Goal: Information Seeking & Learning: Learn about a topic

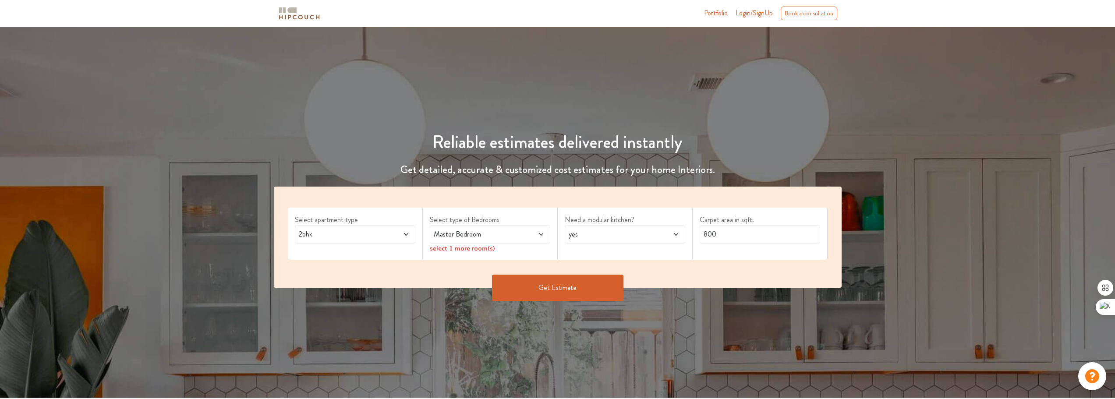
click at [373, 224] on label "Select apartment type" at bounding box center [355, 220] width 121 height 11
click at [378, 235] on span "2bhk" at bounding box center [339, 234] width 85 height 11
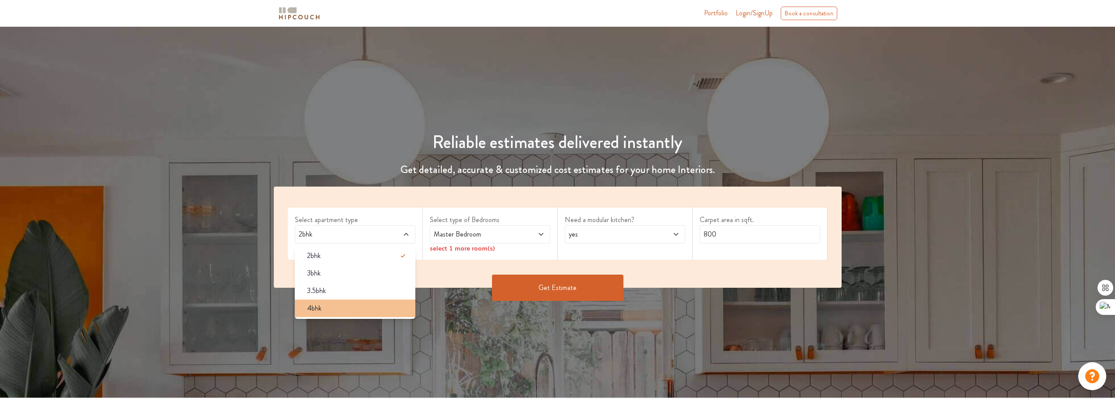
click at [357, 304] on div "4bhk" at bounding box center [357, 308] width 115 height 11
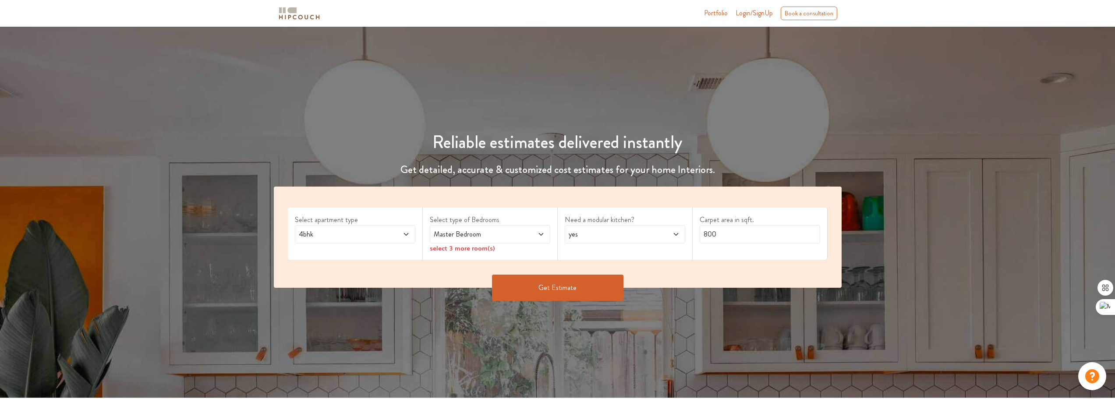
click at [495, 231] on span "Master Bedroom" at bounding box center [474, 234] width 85 height 11
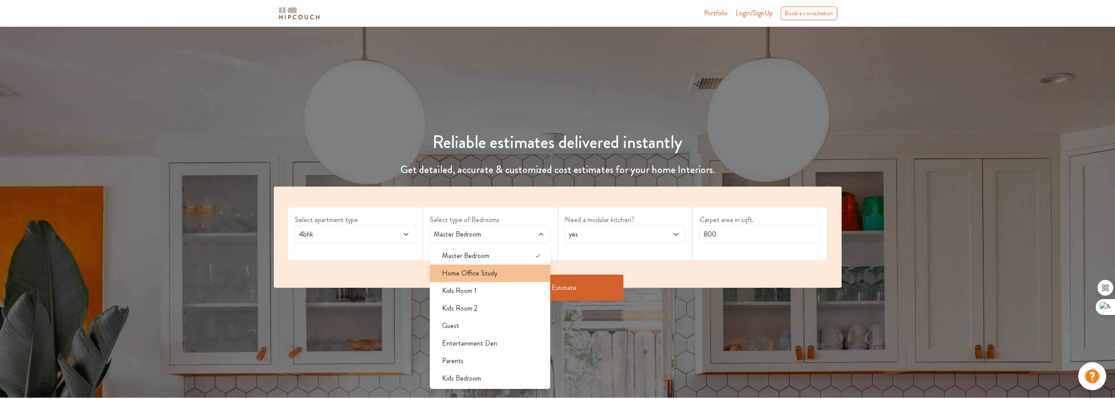
click at [504, 267] on li "Home Office Study" at bounding box center [490, 274] width 121 height 18
click at [497, 297] on li "Kids Room 1" at bounding box center [490, 291] width 121 height 18
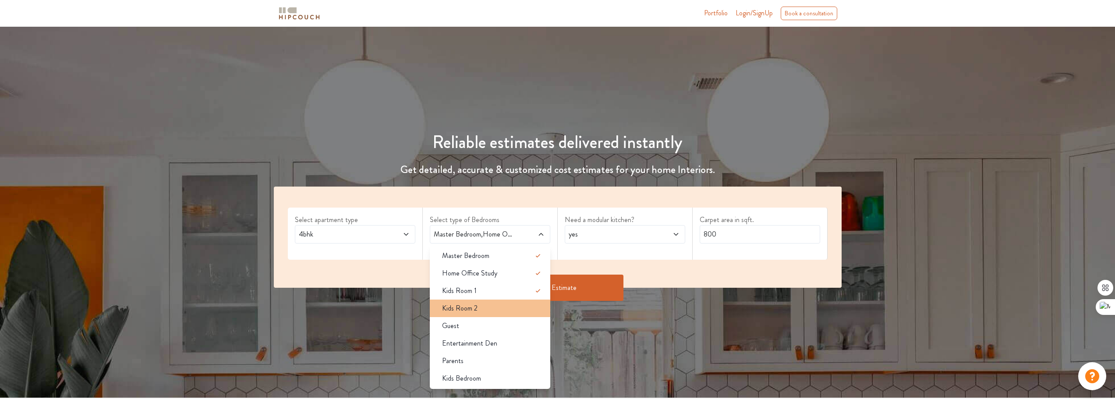
click at [497, 306] on div "Kids Room 2" at bounding box center [492, 308] width 115 height 11
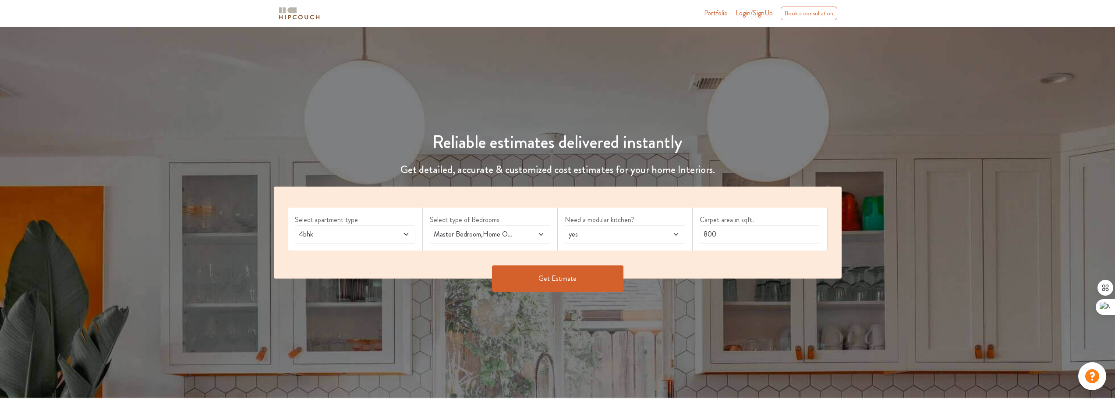
click at [526, 228] on div "Master Bedroom,Home Office Study,Kids Room 1,Kids Room 2" at bounding box center [490, 234] width 121 height 18
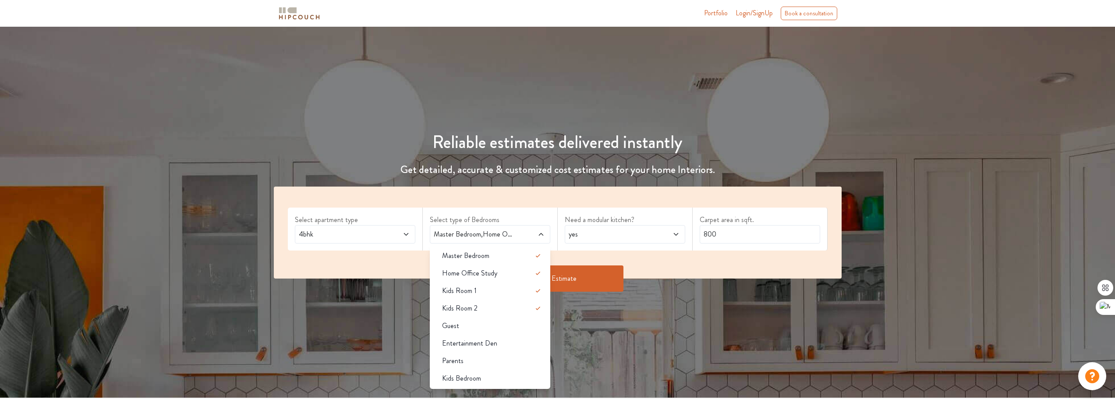
click at [374, 237] on span "4bhk" at bounding box center [339, 234] width 85 height 11
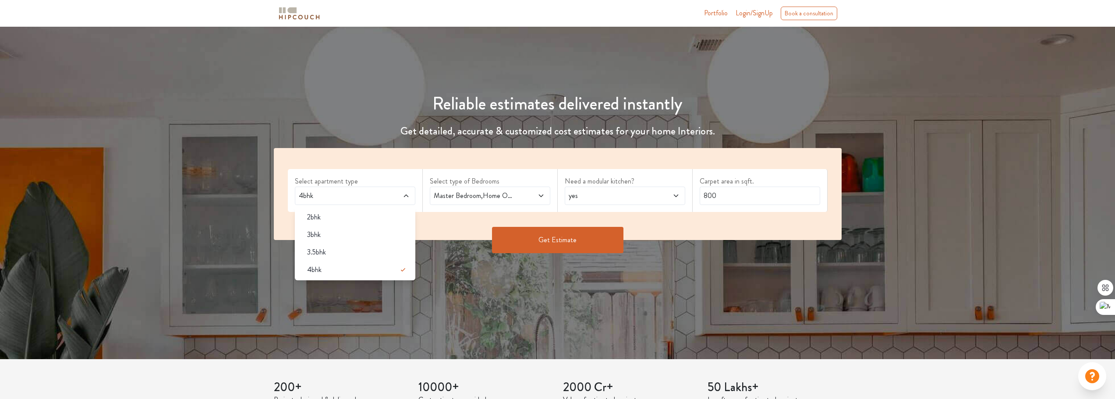
scroll to position [44, 0]
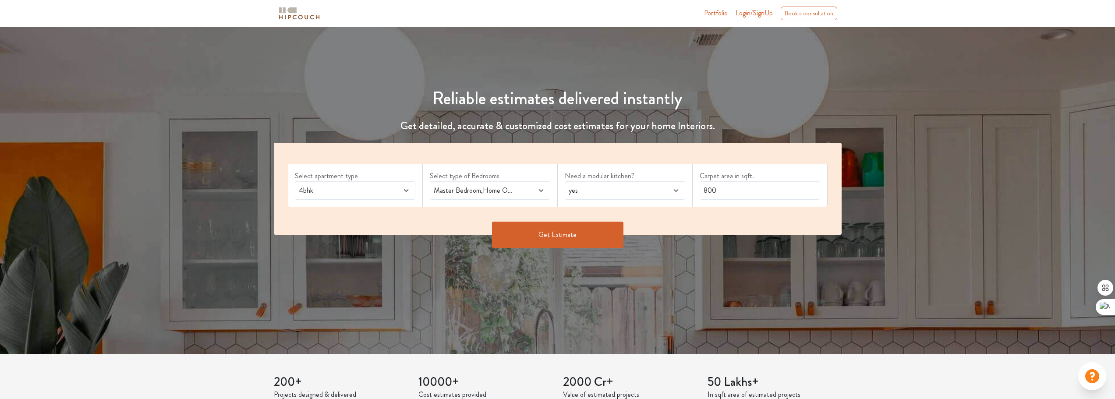
click at [554, 301] on div "Reliable estimates delivered instantly Get detailed, accurate & customized cost…" at bounding box center [557, 168] width 1115 height 371
click at [639, 189] on span "yes" at bounding box center [609, 190] width 85 height 11
drag, startPoint x: 716, startPoint y: 189, endPoint x: 706, endPoint y: 189, distance: 10.5
click at [706, 189] on input "800" at bounding box center [760, 190] width 121 height 18
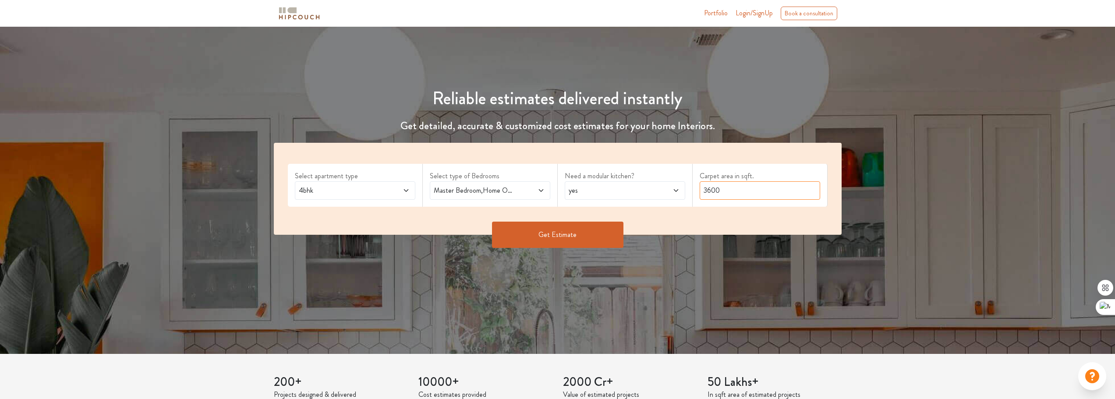
type input "3600"
click at [606, 243] on button "Get Estimate" at bounding box center [557, 235] width 131 height 26
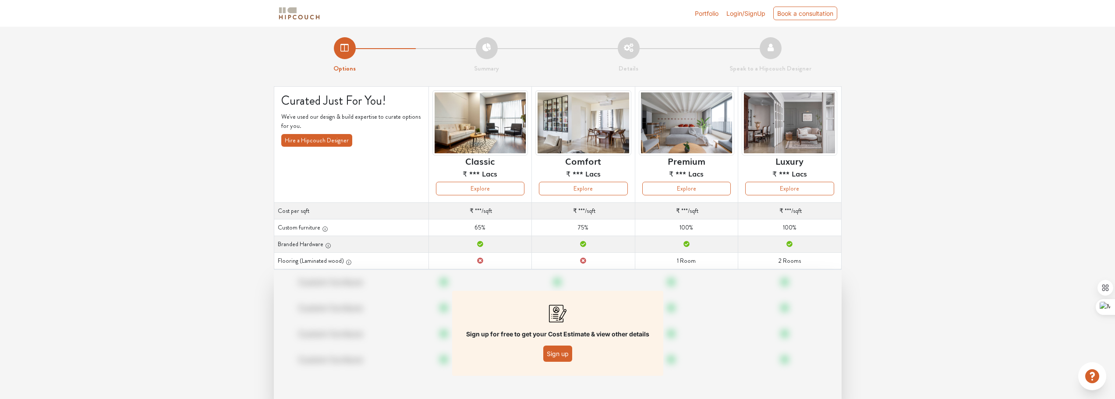
click at [562, 359] on button "Sign up" at bounding box center [558, 354] width 29 height 16
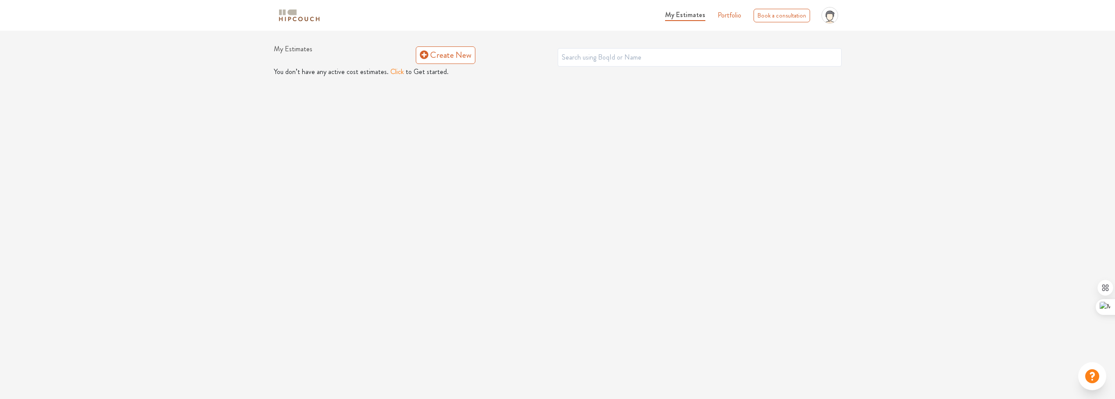
click at [391, 68] on button "Click" at bounding box center [398, 72] width 14 height 11
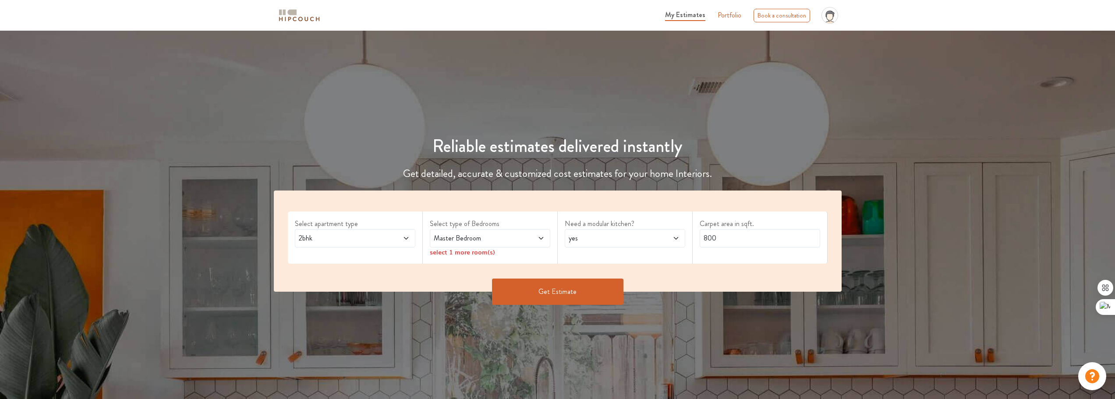
click at [379, 231] on div "2bhk" at bounding box center [355, 238] width 121 height 18
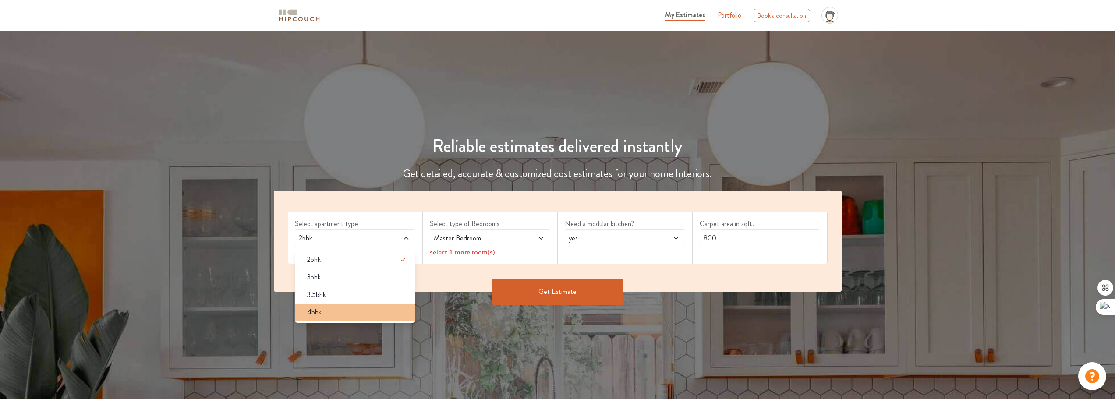
click at [353, 308] on div "4bhk" at bounding box center [357, 312] width 115 height 11
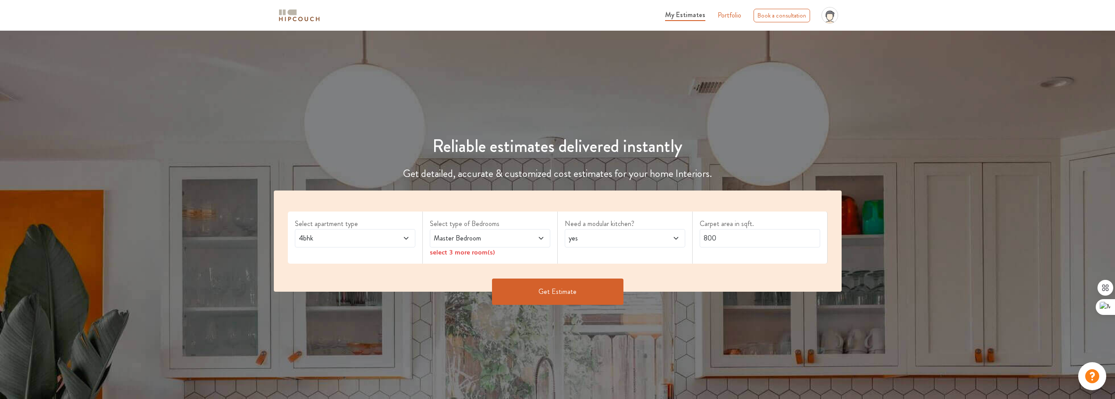
click at [511, 241] on span "Master Bedroom" at bounding box center [474, 238] width 85 height 11
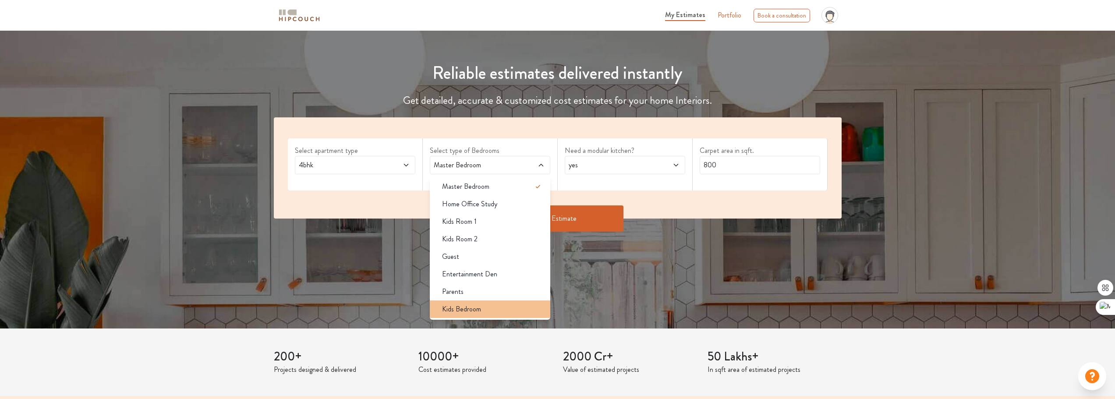
scroll to position [44, 0]
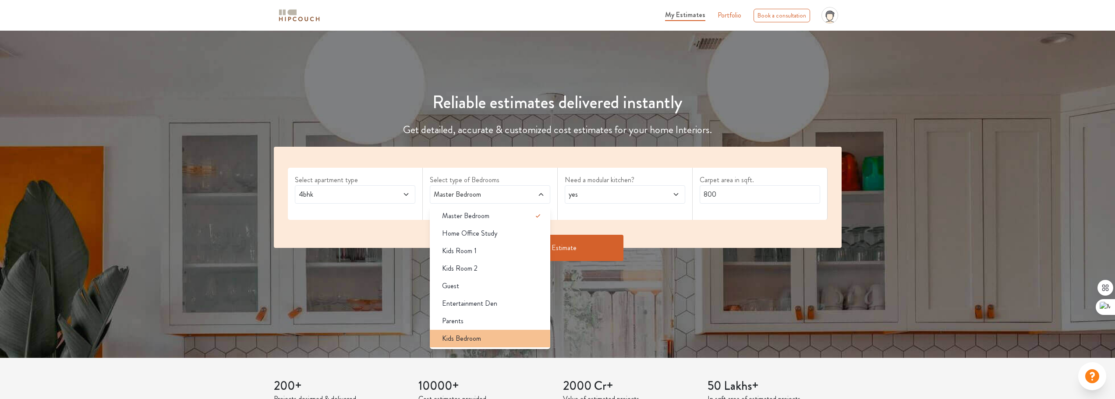
click at [484, 335] on div "Kids Bedroom" at bounding box center [492, 339] width 115 height 11
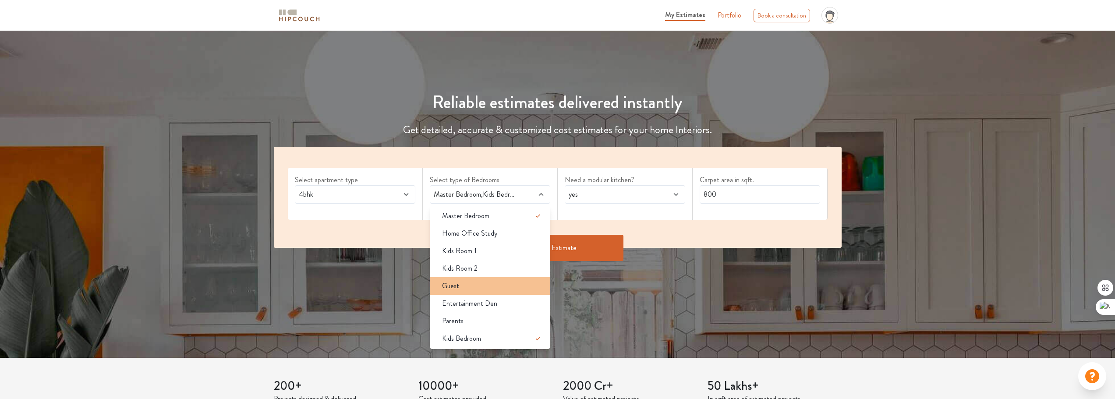
click at [490, 287] on div "Guest" at bounding box center [492, 286] width 115 height 11
click at [487, 311] on li "Entertainment Den" at bounding box center [490, 304] width 121 height 18
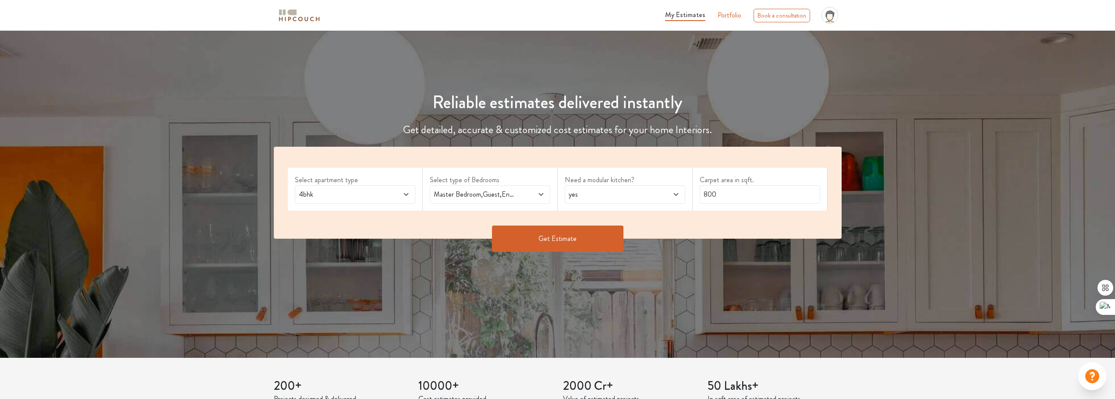
click at [608, 194] on span "yes" at bounding box center [609, 194] width 85 height 11
drag, startPoint x: 733, startPoint y: 192, endPoint x: 633, endPoint y: 191, distance: 100.4
click at [633, 191] on div "Select apartment type 4bhk Select type of Bedrooms Master Bedroom,Guest,Enterta…" at bounding box center [558, 193] width 568 height 92
type input "3600"
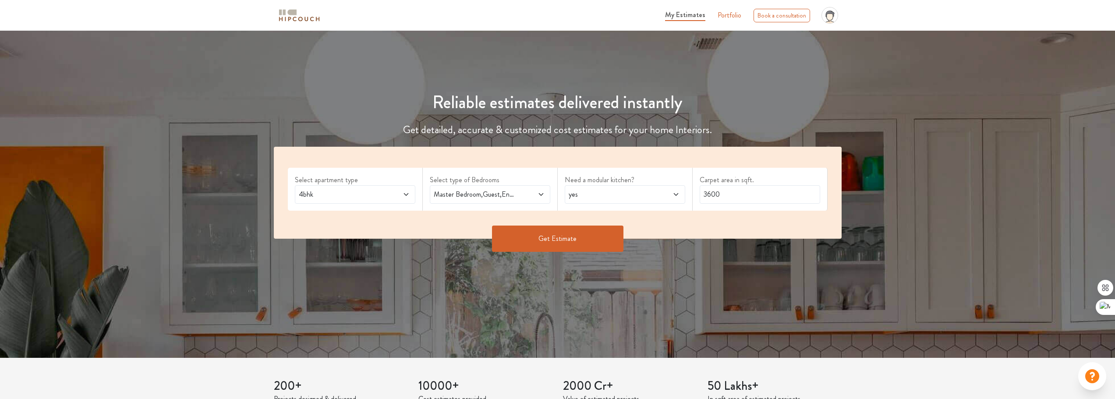
click at [567, 229] on button "Get Estimate" at bounding box center [557, 239] width 131 height 26
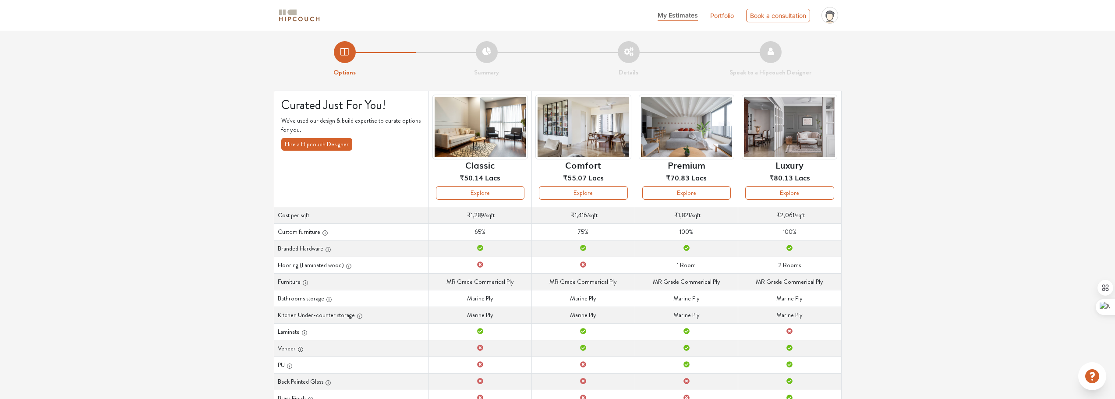
drag, startPoint x: 497, startPoint y: 192, endPoint x: 920, endPoint y: 100, distance: 433.1
click at [920, 100] on div "Options Summary Details Speak to a Hipcouch Designer Curated Just For You! We'v…" at bounding box center [557, 271] width 1115 height 481
click at [598, 192] on button "Explore" at bounding box center [583, 193] width 89 height 14
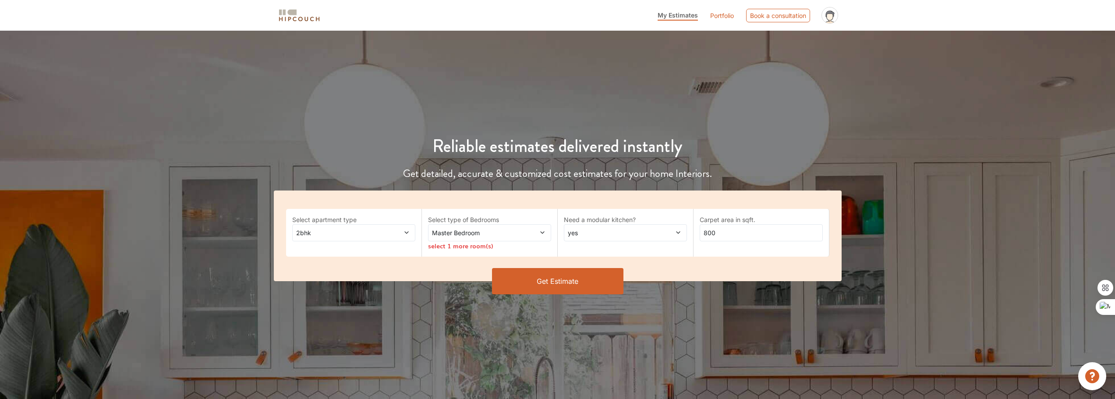
click at [391, 236] on span at bounding box center [395, 232] width 29 height 9
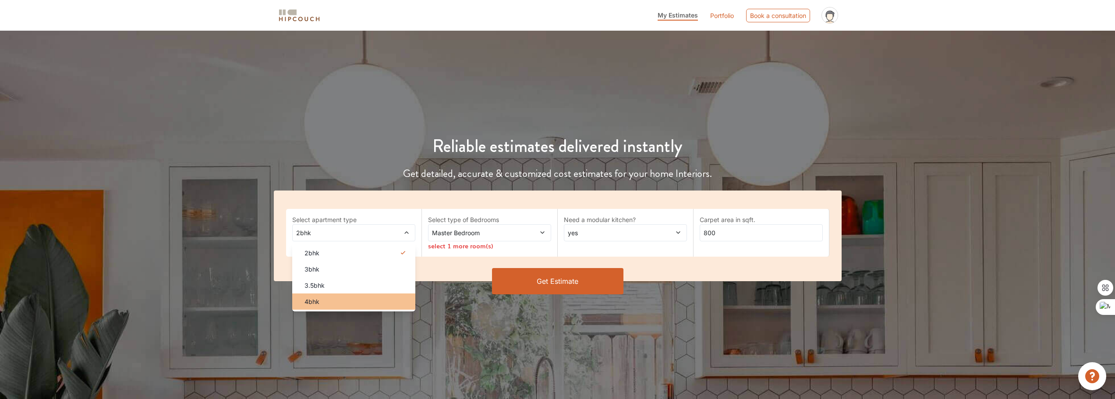
click at [341, 297] on div "4bhk" at bounding box center [357, 301] width 118 height 9
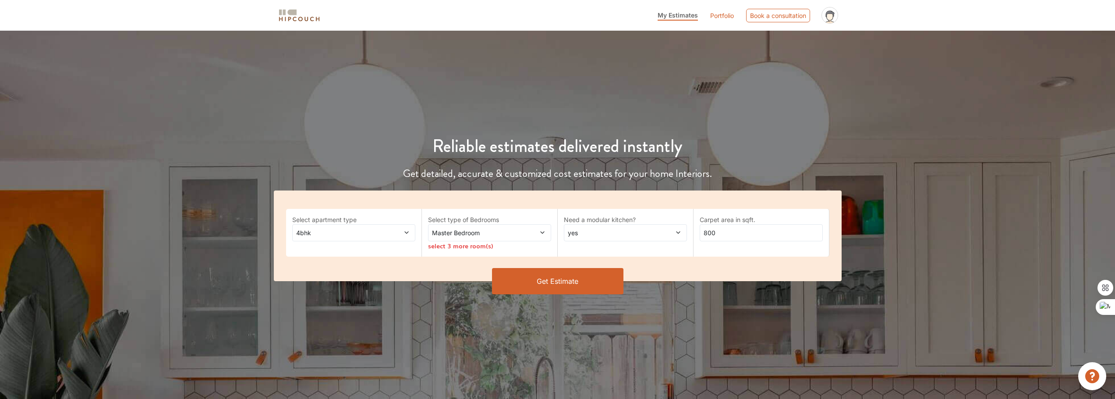
click at [493, 230] on span "Master Bedroom" at bounding box center [473, 232] width 86 height 9
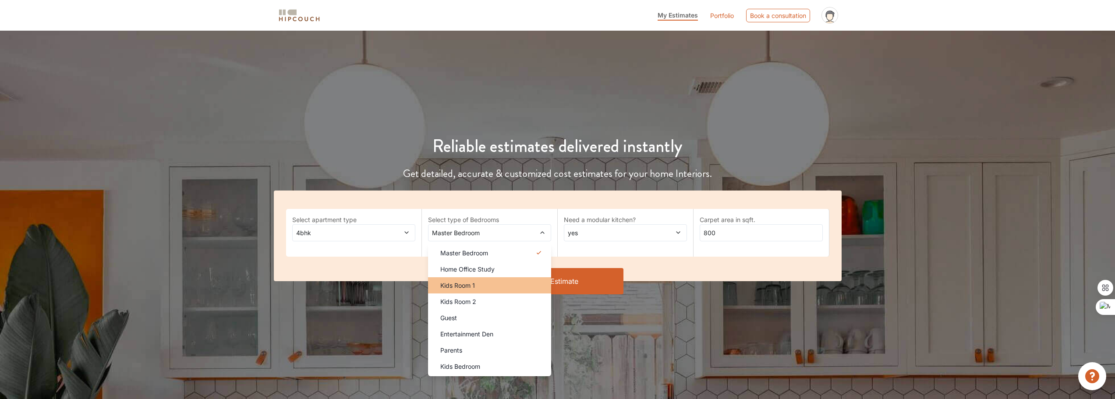
click at [486, 283] on div "Kids Room 1" at bounding box center [492, 285] width 118 height 9
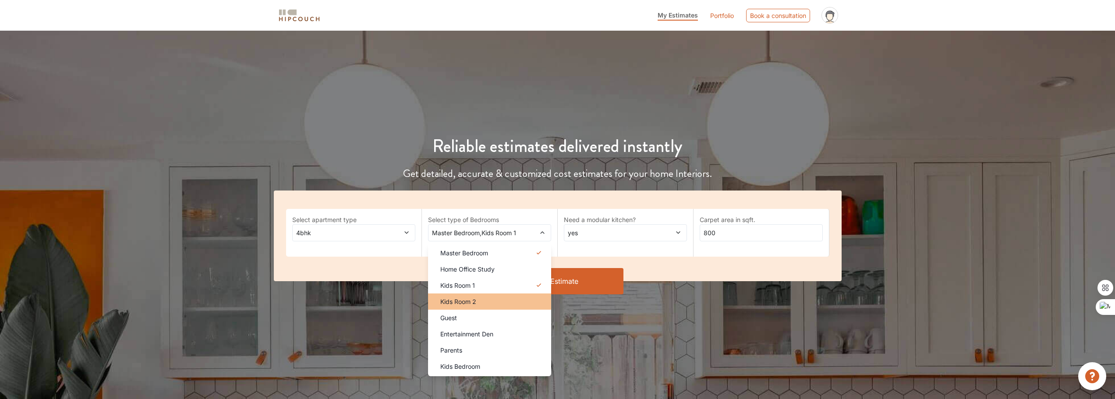
click at [483, 299] on div "Kids Room 2" at bounding box center [492, 301] width 118 height 9
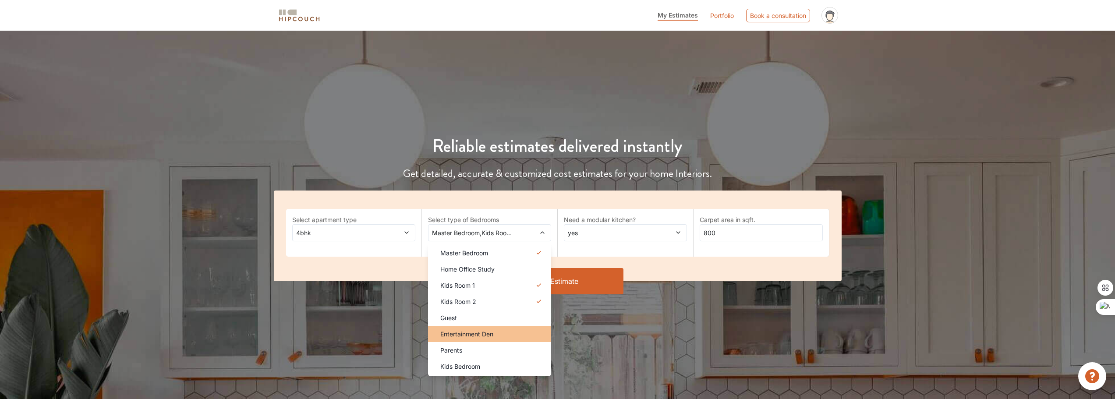
click at [488, 336] on span "Entertainment Den" at bounding box center [466, 334] width 53 height 9
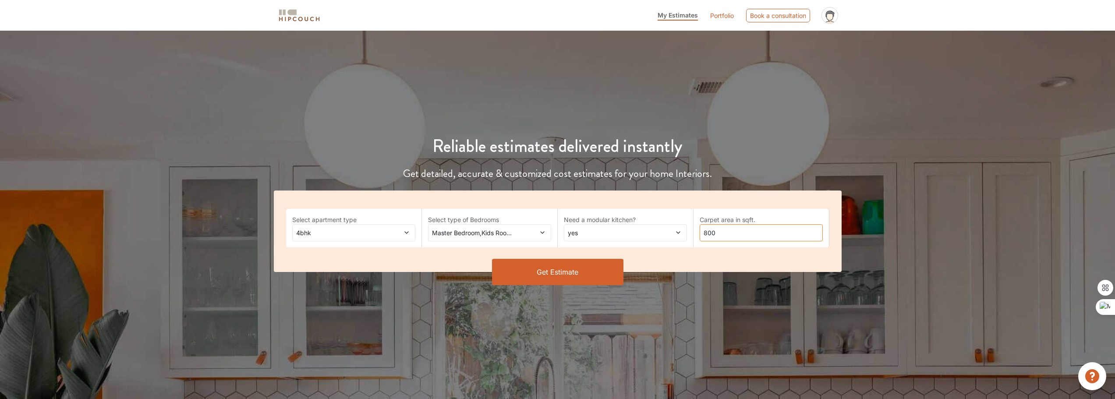
drag, startPoint x: 734, startPoint y: 232, endPoint x: 645, endPoint y: 232, distance: 89.4
click at [645, 232] on div "Select apartment type 4bhk Select type of Bedrooms Master Bedroom,Kids Room 1,K…" at bounding box center [558, 232] width 568 height 82
type input "3600"
click at [544, 276] on button "Get Estimate" at bounding box center [557, 272] width 131 height 26
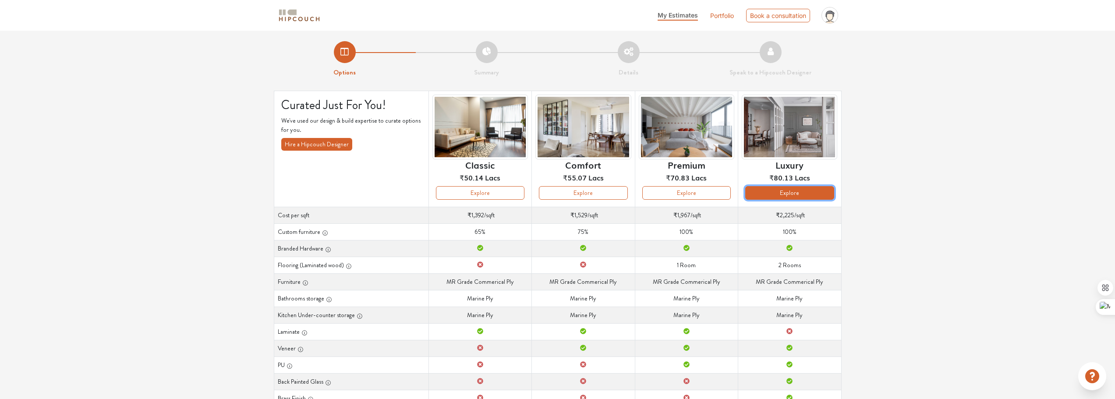
click at [787, 188] on button "Explore" at bounding box center [790, 193] width 89 height 14
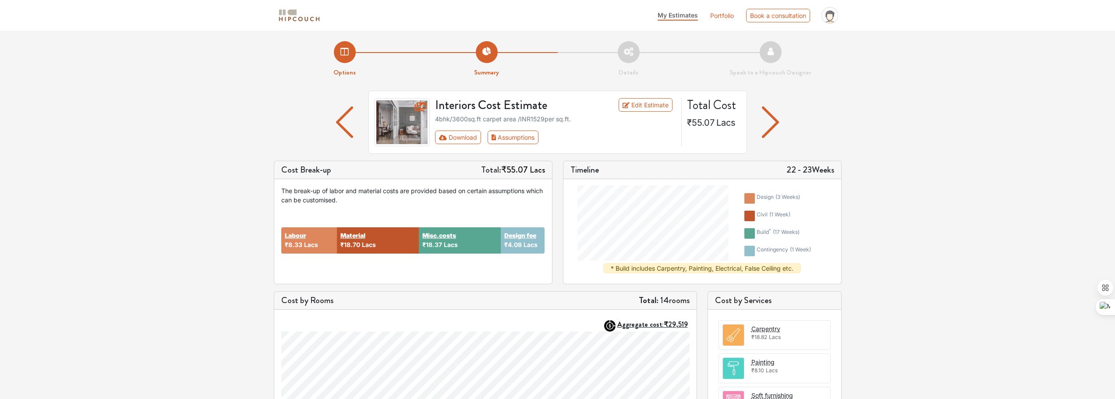
click at [778, 121] on img "button" at bounding box center [770, 123] width 17 height 32
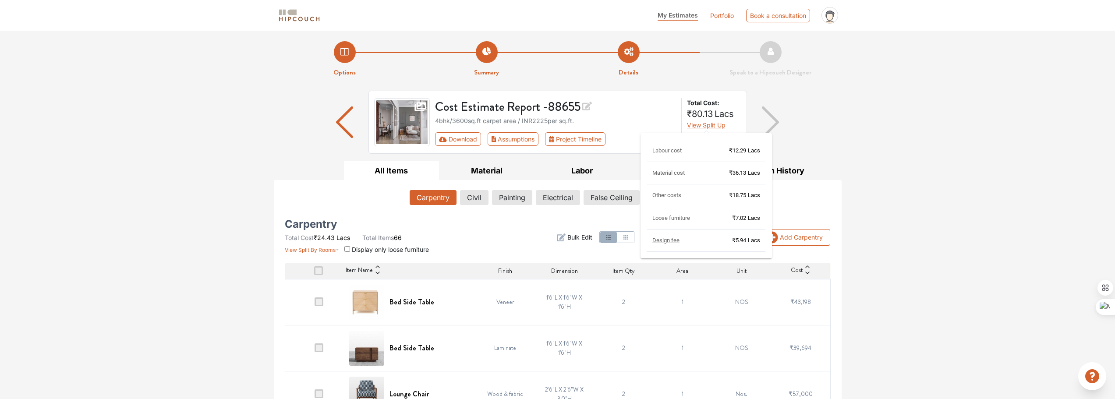
click at [708, 124] on span "View Split Up" at bounding box center [706, 124] width 39 height 7
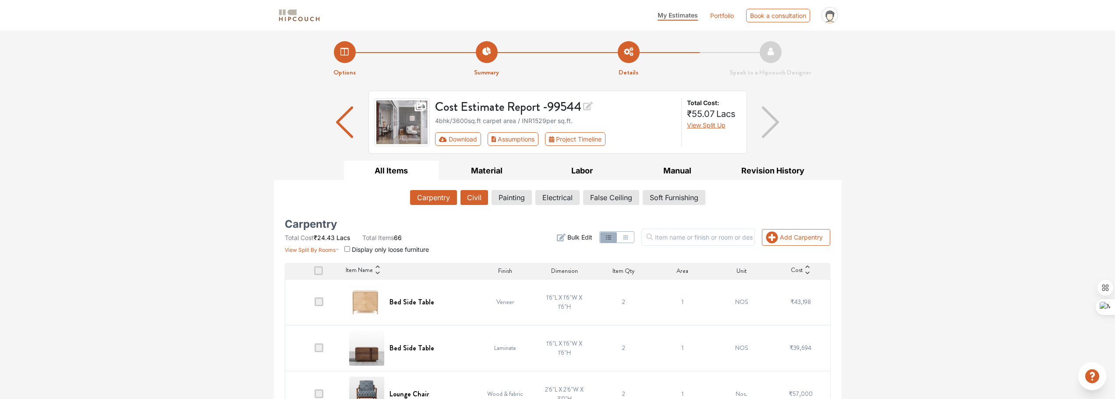
click at [467, 199] on button "Civil" at bounding box center [475, 197] width 28 height 15
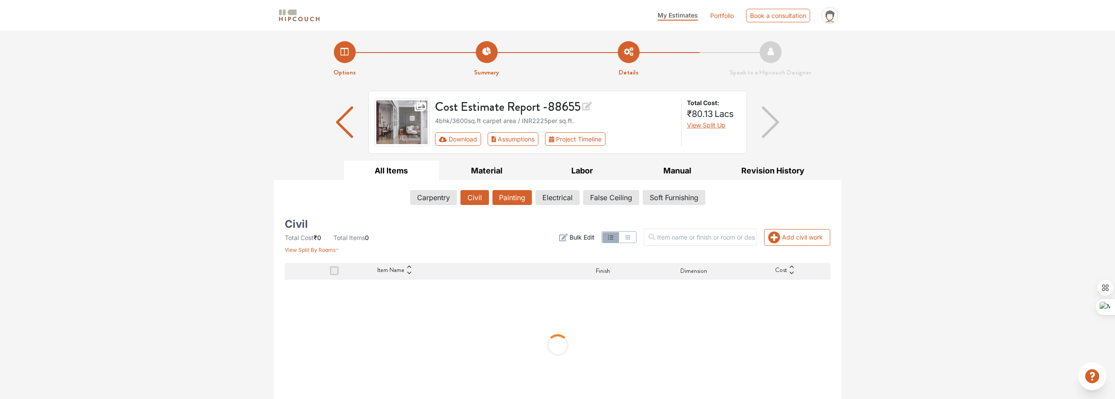
click at [510, 195] on button "Painting" at bounding box center [512, 197] width 39 height 15
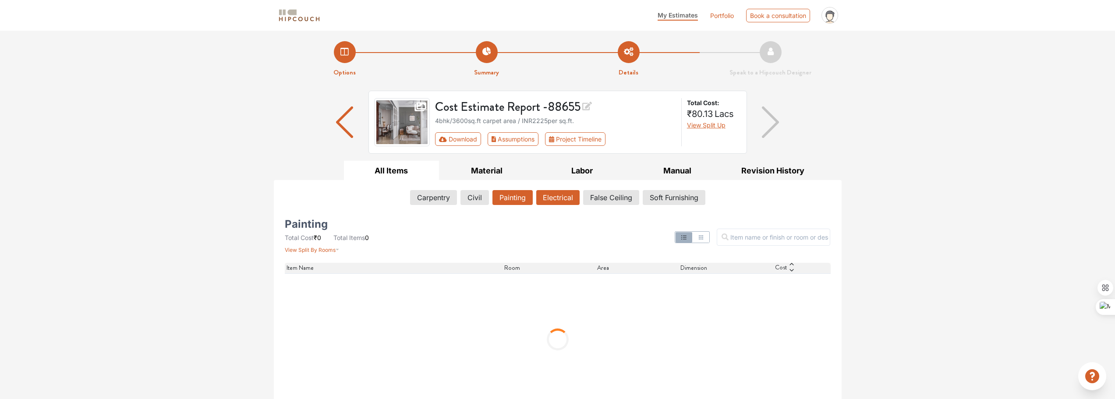
click at [556, 195] on button "Electrical" at bounding box center [557, 197] width 43 height 15
click at [609, 193] on button "False Ceiling" at bounding box center [611, 197] width 55 height 15
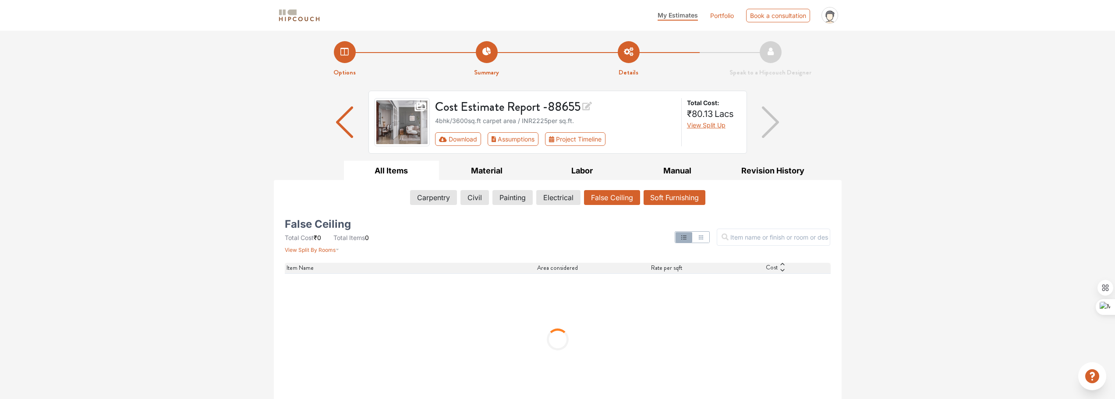
click at [668, 192] on button "Soft Furnishing" at bounding box center [675, 197] width 62 height 15
click at [921, 203] on div "Options Summary Details Speak to a Hipcouch Designer Cost Estimate Report - 886…" at bounding box center [557, 221] width 1115 height 381
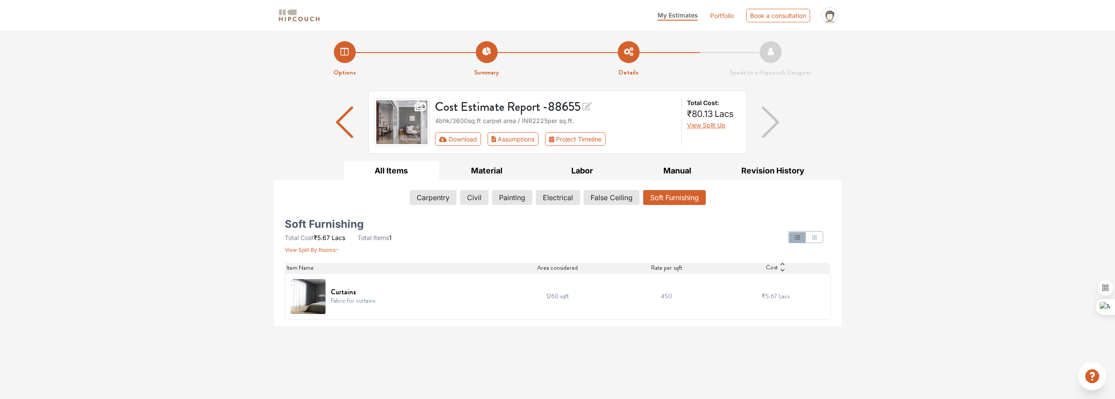
click at [446, 107] on h3 "Cost Estimate Report - 88655" at bounding box center [555, 106] width 241 height 16
click at [625, 50] on li "Details" at bounding box center [629, 59] width 142 height 36
click at [767, 48] on li "Speak to a Hipcouch Designer" at bounding box center [771, 59] width 142 height 36
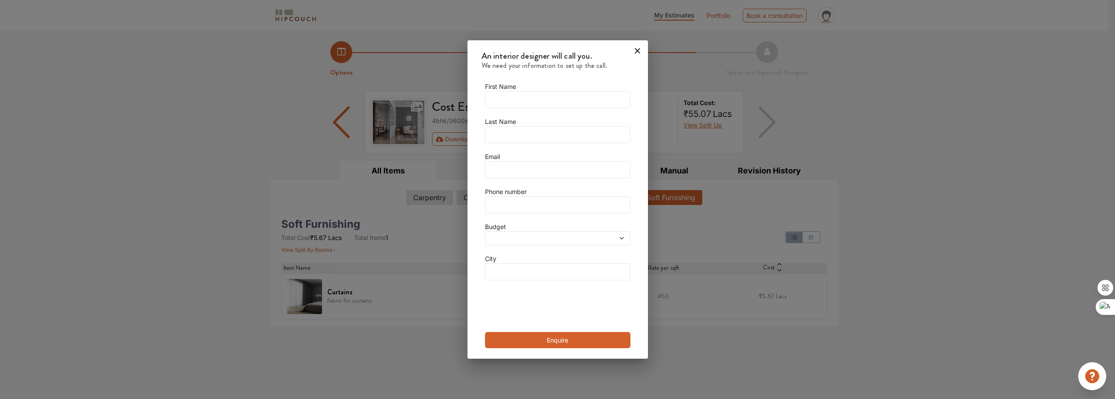
click at [635, 53] on icon at bounding box center [637, 50] width 5 height 5
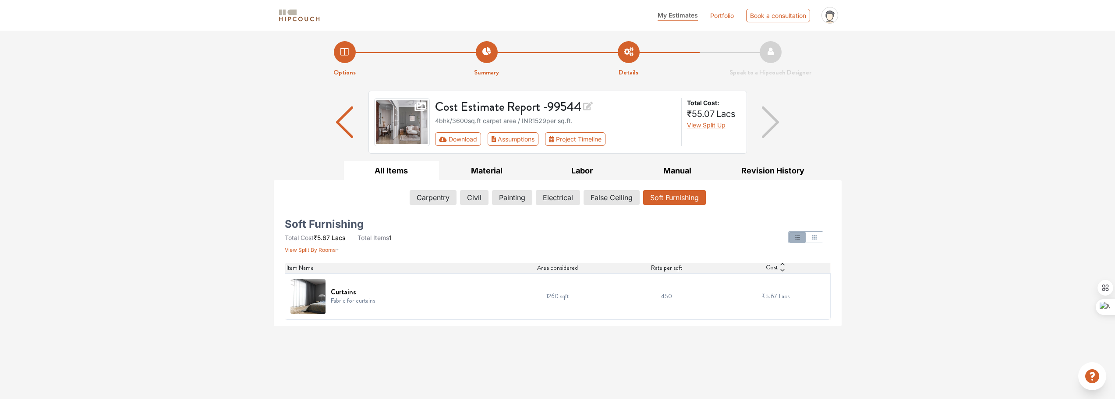
click at [624, 54] on li "Details" at bounding box center [629, 59] width 142 height 36
click at [771, 124] on img "button" at bounding box center [770, 123] width 17 height 32
click at [344, 119] on img "button" at bounding box center [344, 123] width 17 height 32
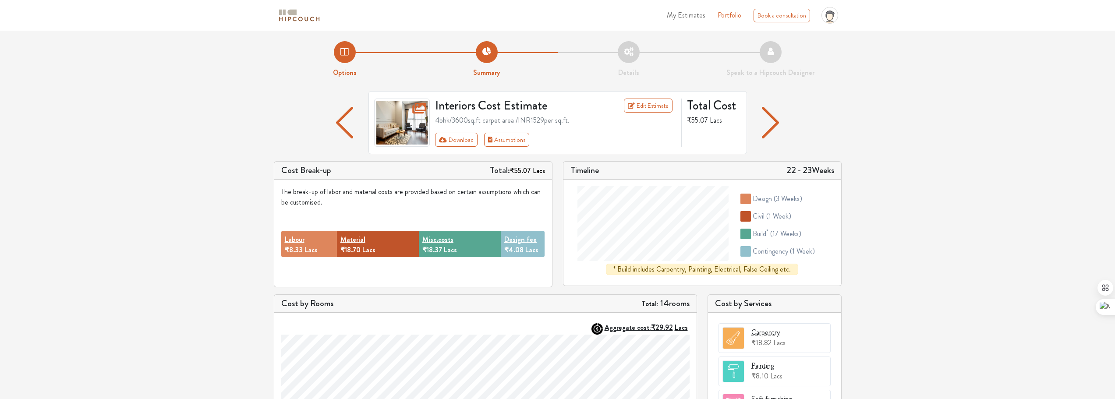
click at [347, 117] on img "button" at bounding box center [344, 123] width 17 height 32
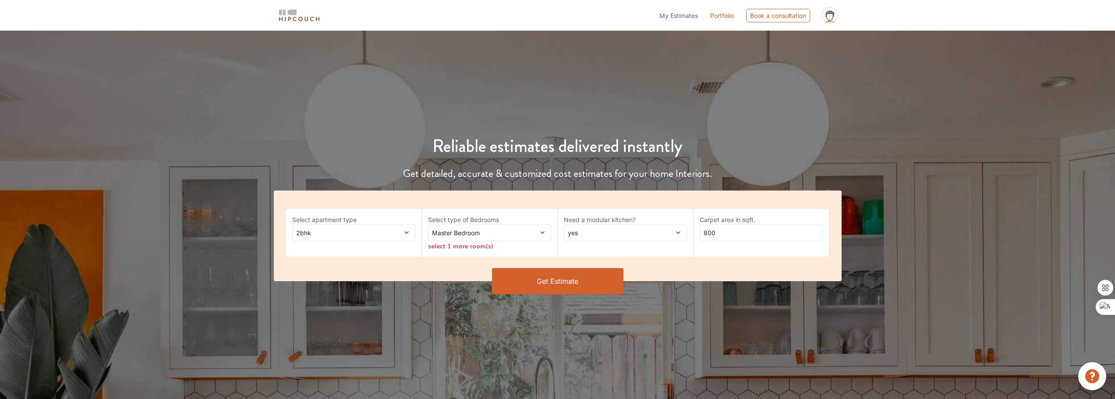
click at [313, 234] on span "2bhk" at bounding box center [338, 232] width 86 height 9
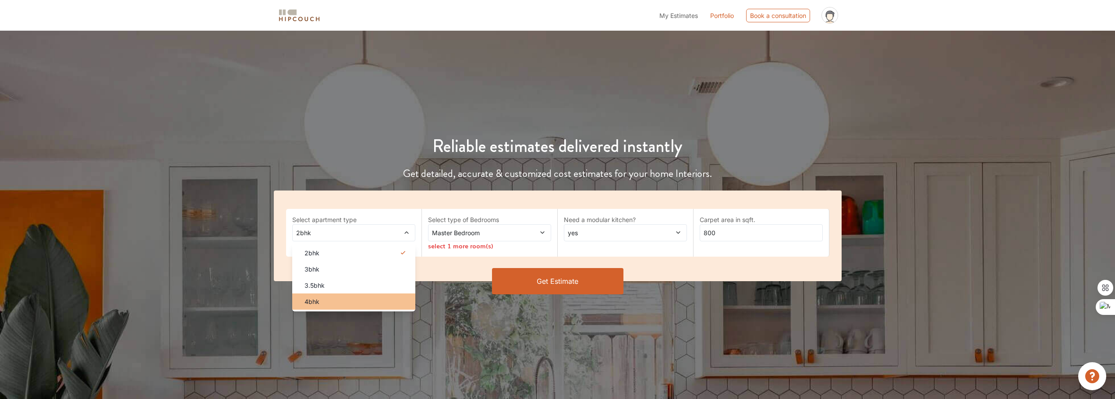
click at [324, 296] on li "4bhk" at bounding box center [353, 302] width 123 height 16
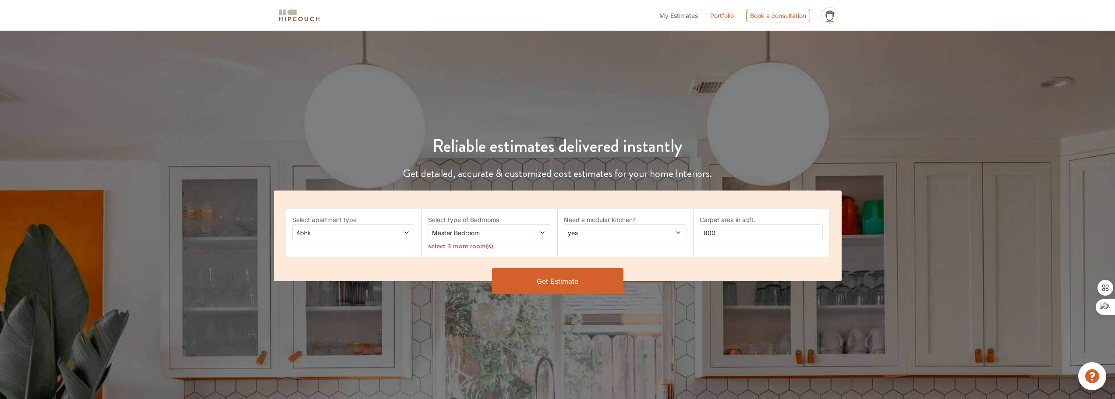
click at [517, 229] on span at bounding box center [531, 232] width 29 height 9
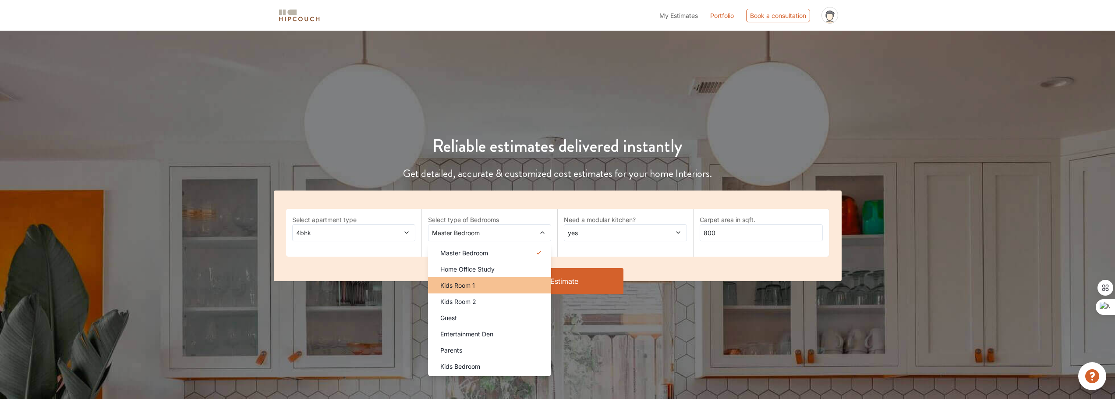
click at [490, 281] on div "Kids Room 1" at bounding box center [492, 285] width 118 height 9
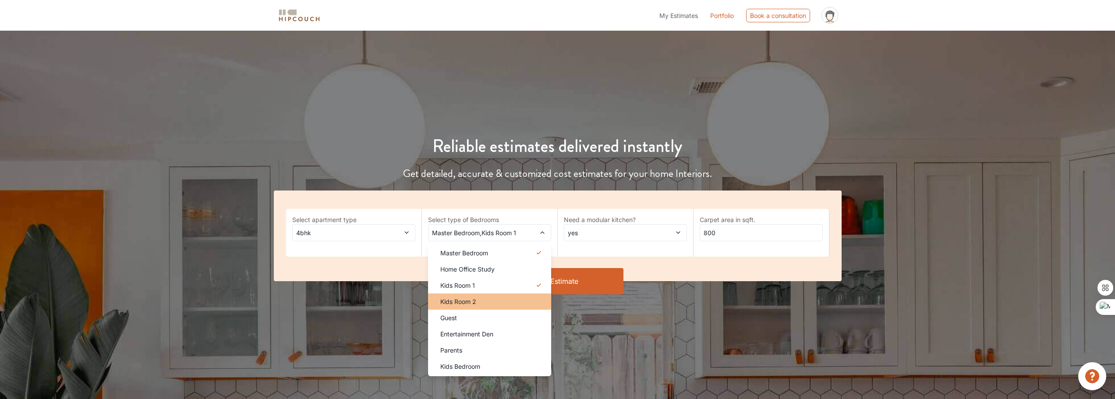
click at [488, 298] on div "Kids Room 2" at bounding box center [492, 301] width 118 height 9
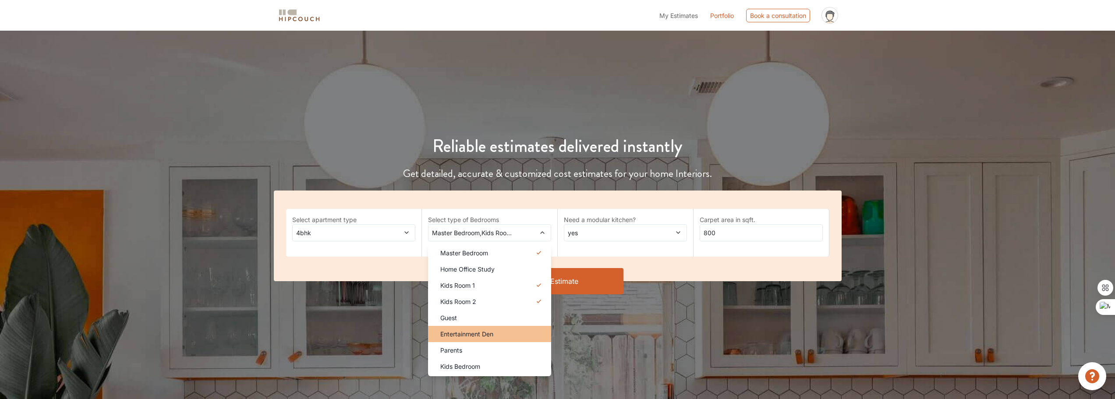
click at [487, 331] on span "Entertainment Den" at bounding box center [466, 334] width 53 height 9
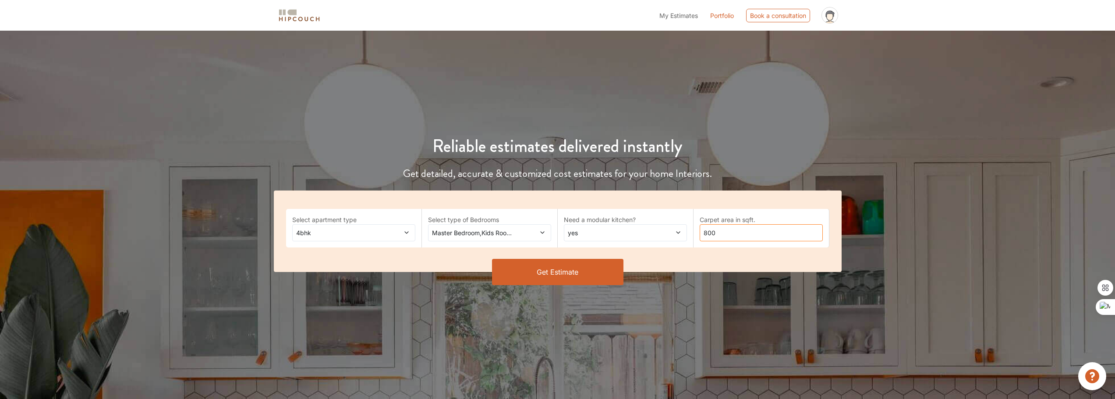
drag, startPoint x: 735, startPoint y: 230, endPoint x: 654, endPoint y: 230, distance: 81.1
click at [660, 230] on div "Select apartment type 4bhk Select type of Bedrooms Master Bedroom,Kids Room 1,K…" at bounding box center [558, 232] width 568 height 82
type input "4000"
click at [565, 278] on button "Get Estimate" at bounding box center [557, 272] width 131 height 26
